Goal: Information Seeking & Learning: Learn about a topic

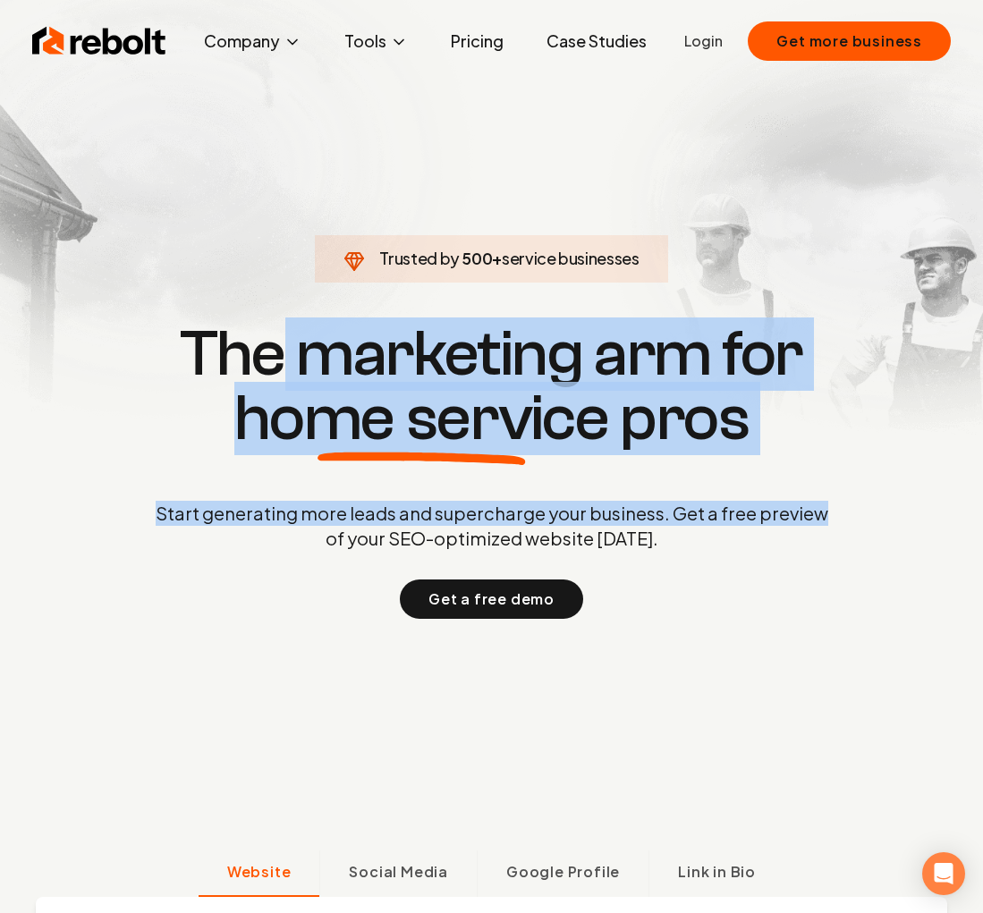
drag, startPoint x: 450, startPoint y: 378, endPoint x: 836, endPoint y: 512, distance: 408.7
click at [836, 512] on div "Trusted by 500 + service businesses The marketing arm for home service pros Sta…" at bounding box center [491, 468] width 887 height 301
click at [464, 518] on p "Start generating more leads and supercharge your business. Get a free preview o…" at bounding box center [492, 526] width 680 height 50
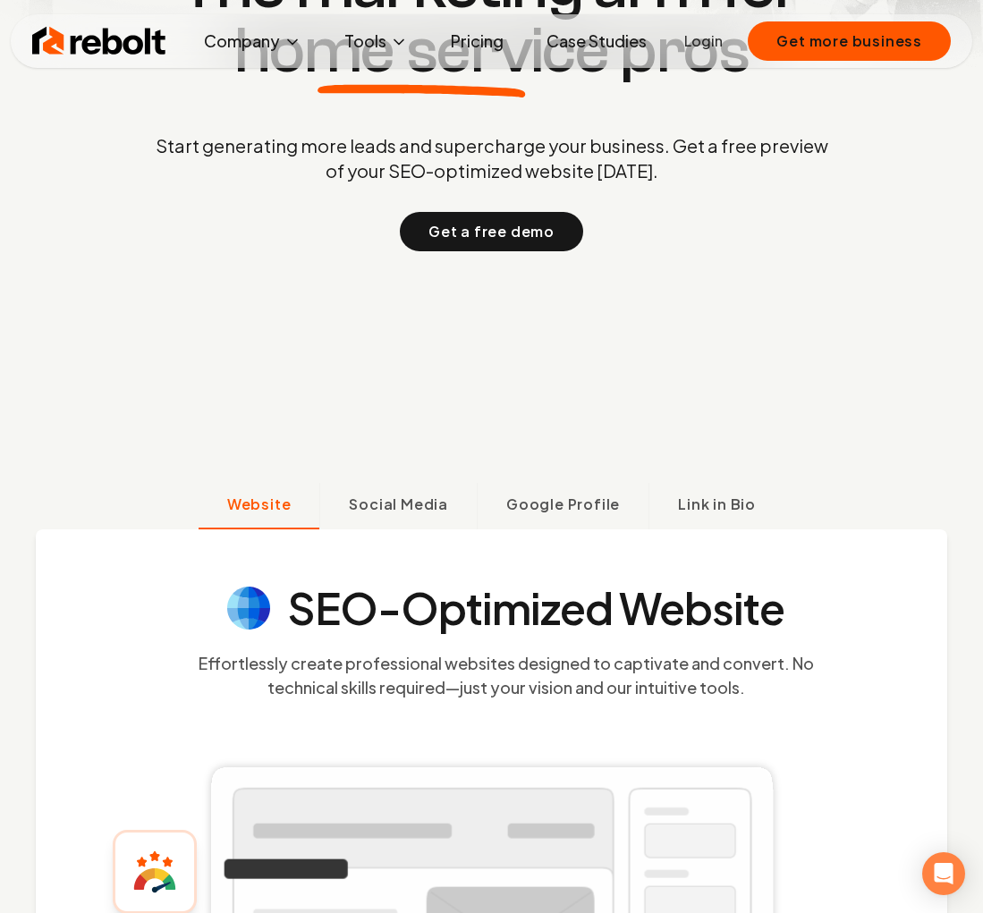
click at [416, 508] on span "Social Media" at bounding box center [398, 504] width 99 height 21
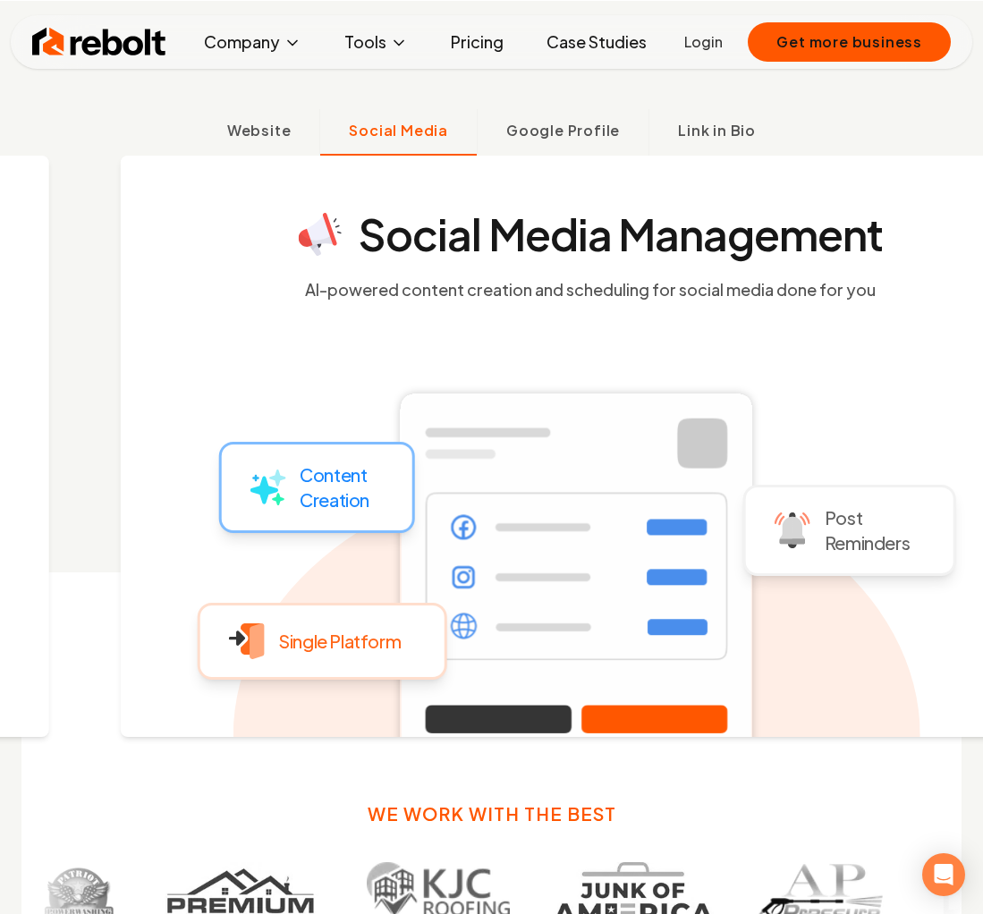
scroll to position [763, 0]
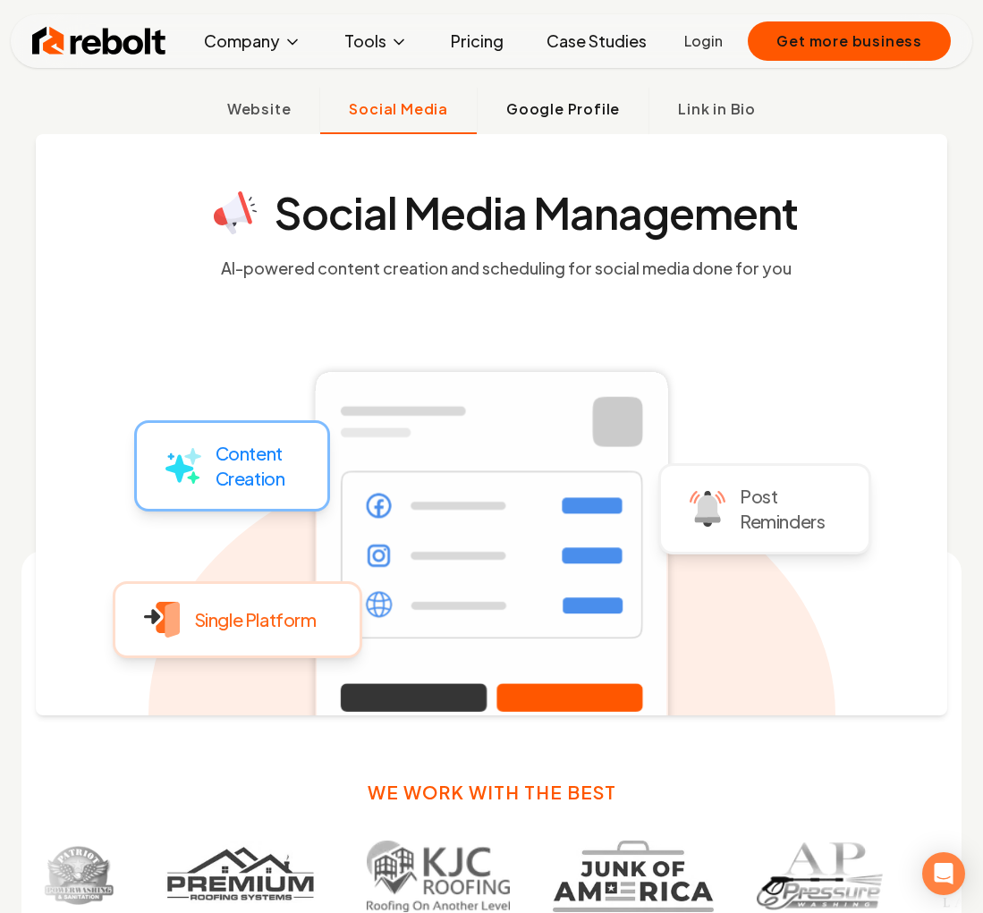
click at [604, 115] on span "Google Profile" at bounding box center [563, 108] width 114 height 21
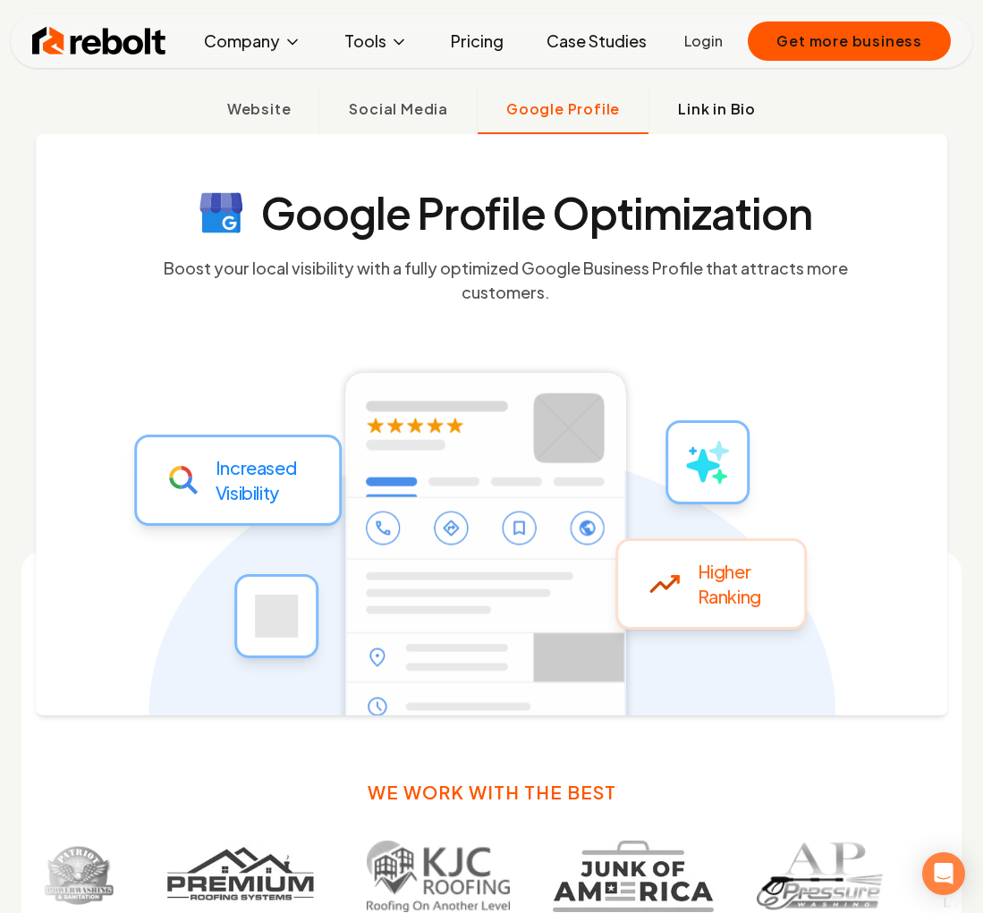
click at [708, 111] on span "Link in Bio" at bounding box center [717, 108] width 78 height 21
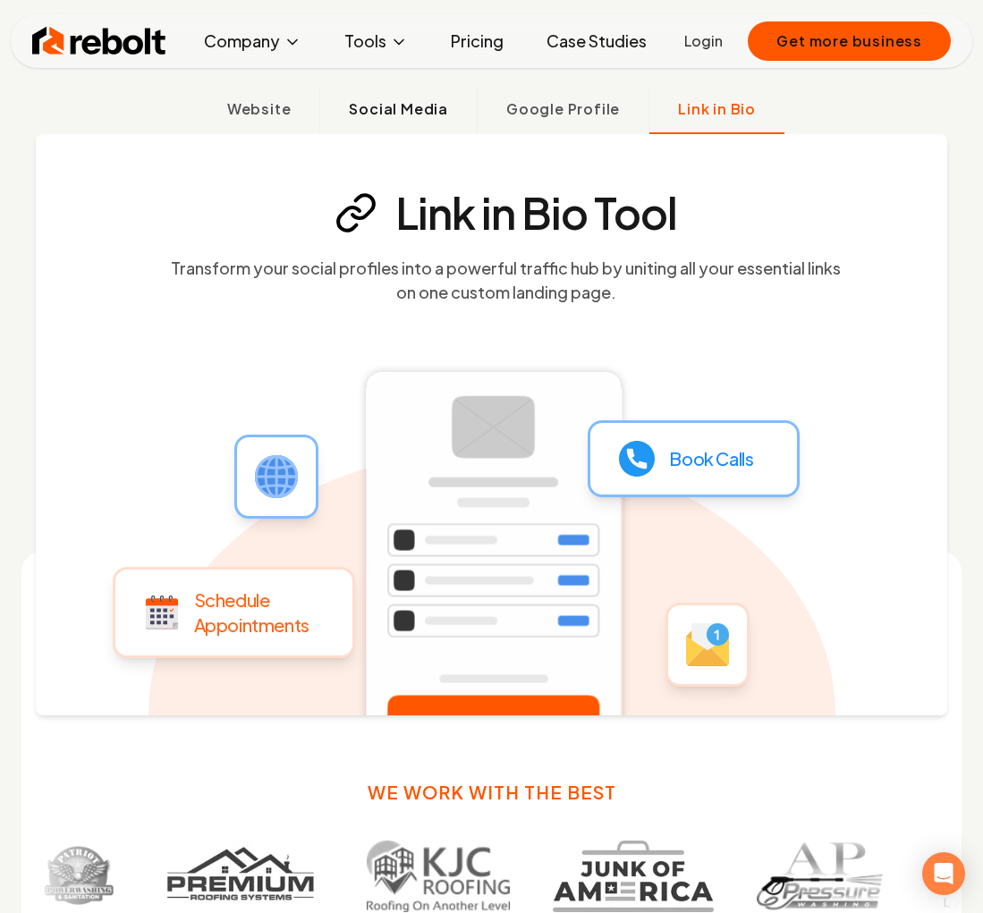
drag, startPoint x: 415, startPoint y: 113, endPoint x: 365, endPoint y: 114, distance: 50.1
click at [414, 114] on span "Social Media" at bounding box center [398, 108] width 99 height 21
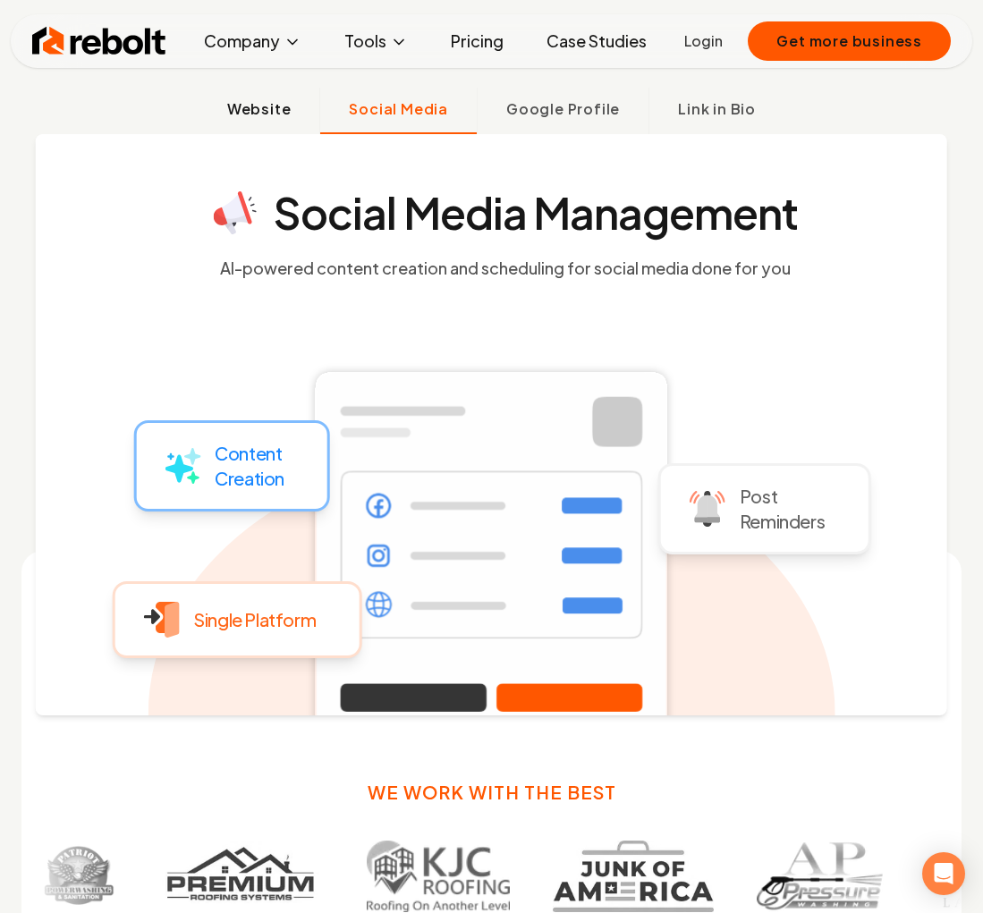
click at [267, 112] on span "Website" at bounding box center [259, 108] width 64 height 21
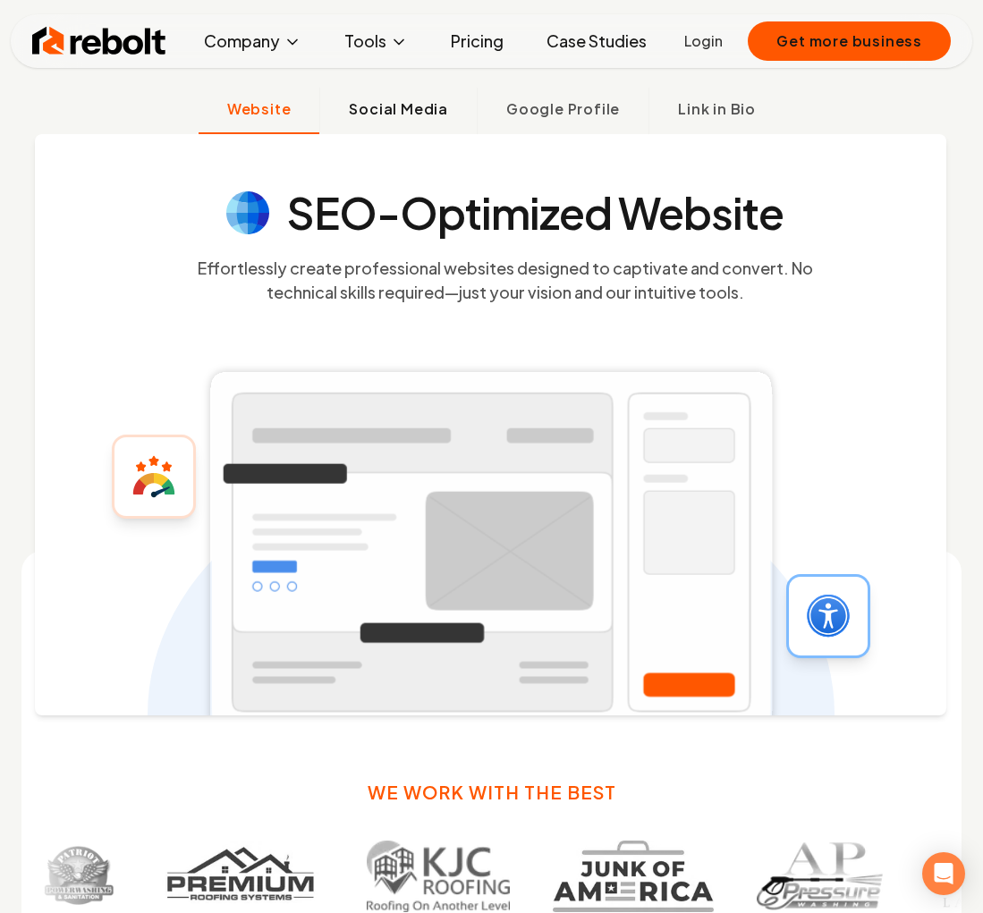
drag, startPoint x: 467, startPoint y: 120, endPoint x: 392, endPoint y: 112, distance: 75.6
click at [453, 119] on button "Social Media" at bounding box center [397, 111] width 157 height 47
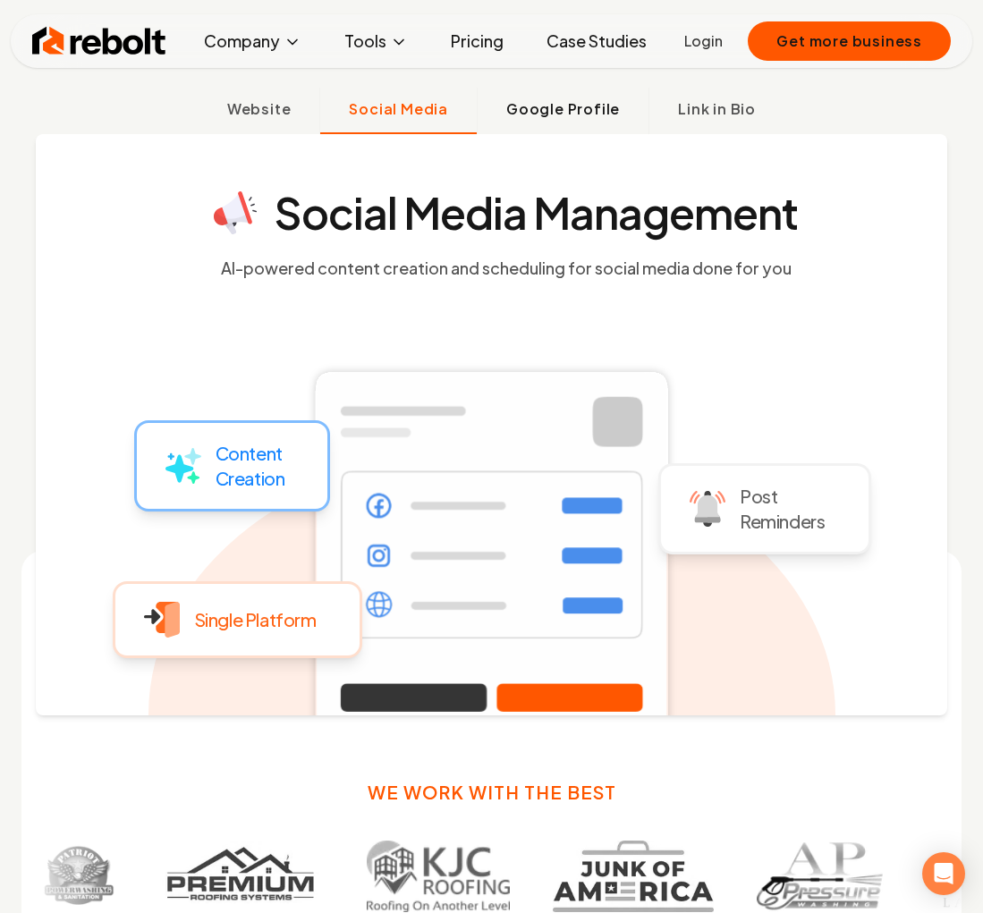
click at [547, 113] on span "Google Profile" at bounding box center [563, 108] width 114 height 21
